Goal: Communication & Community: Answer question/provide support

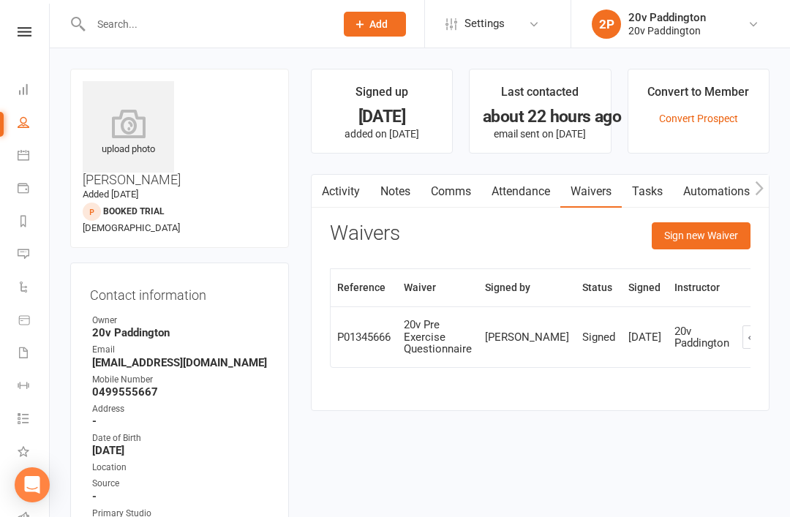
click at [29, 260] on link "Messages 5" at bounding box center [34, 255] width 33 height 33
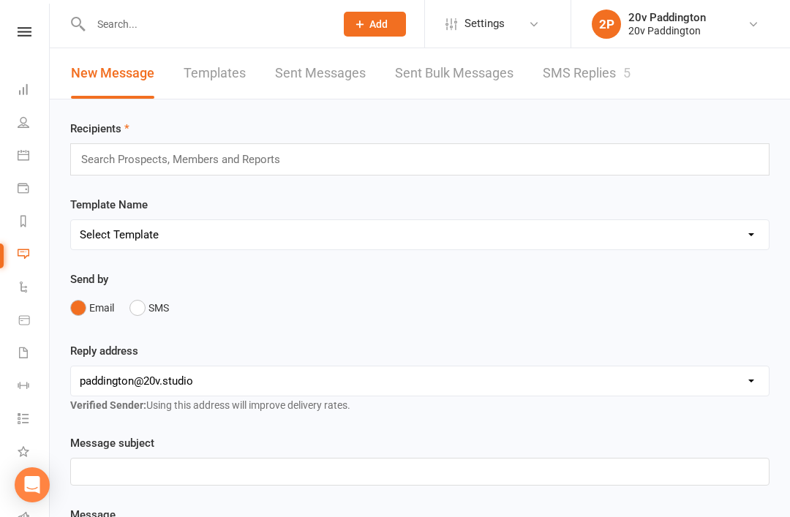
click at [588, 78] on link "SMS Replies 5" at bounding box center [587, 73] width 88 height 50
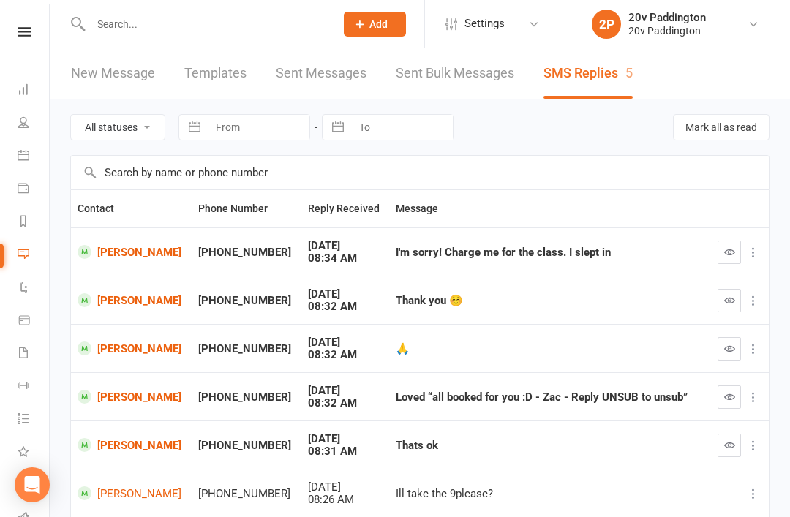
click at [734, 434] on button "button" at bounding box center [729, 445] width 23 height 23
click at [733, 289] on button "button" at bounding box center [729, 300] width 23 height 23
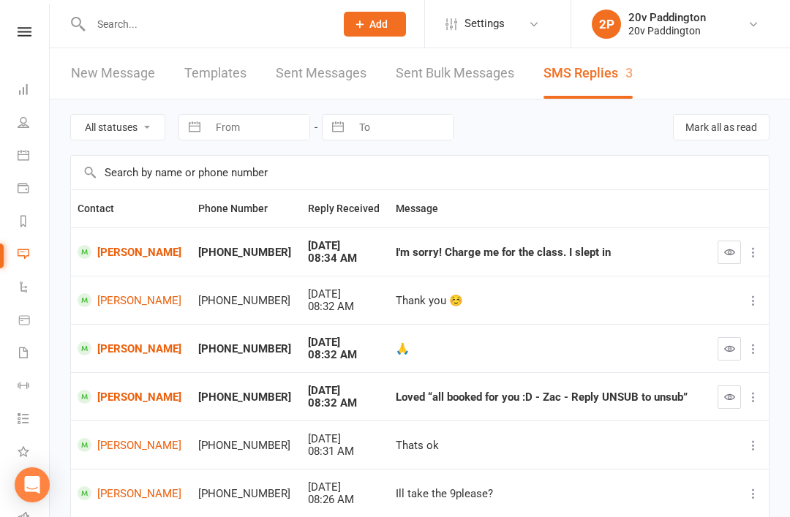
click at [720, 342] on button "button" at bounding box center [729, 348] width 23 height 23
click at [729, 393] on icon "button" at bounding box center [729, 396] width 11 height 11
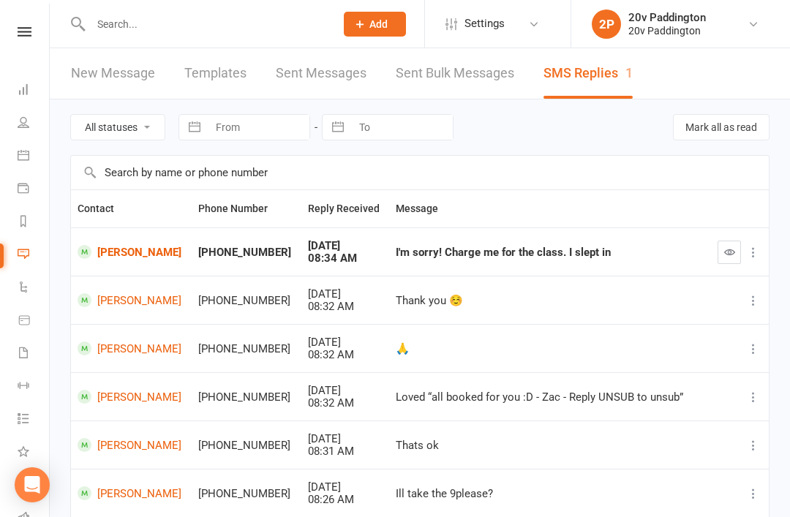
click at [110, 268] on td "Phoebe Jones" at bounding box center [131, 251] width 121 height 48
click at [112, 257] on link "Phoebe Jones" at bounding box center [132, 252] width 108 height 14
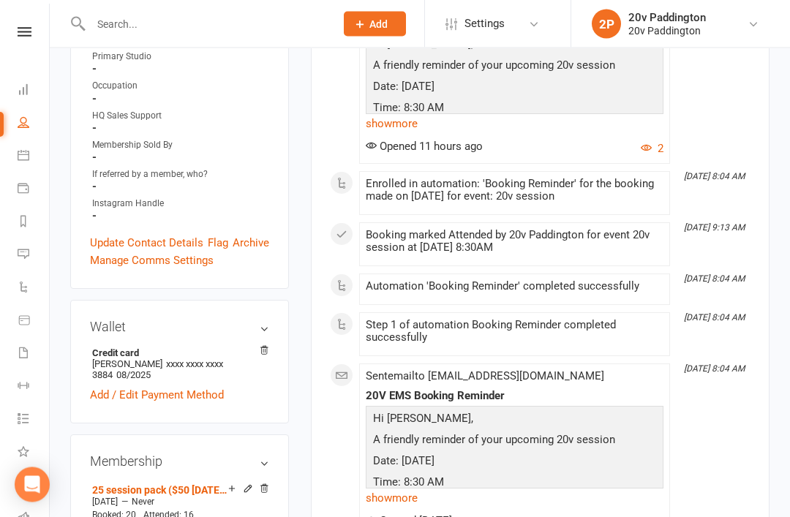
scroll to position [493, 0]
